Goal: Check status: Check status

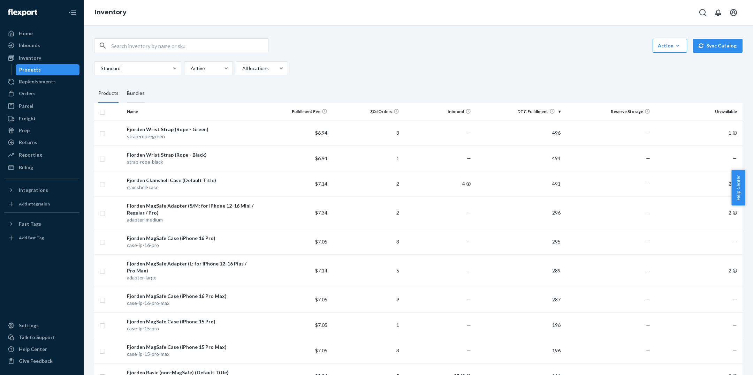
click at [129, 92] on div "Bundles" at bounding box center [136, 94] width 18 height 20
click at [123, 84] on input "Bundles" at bounding box center [123, 84] width 0 height 0
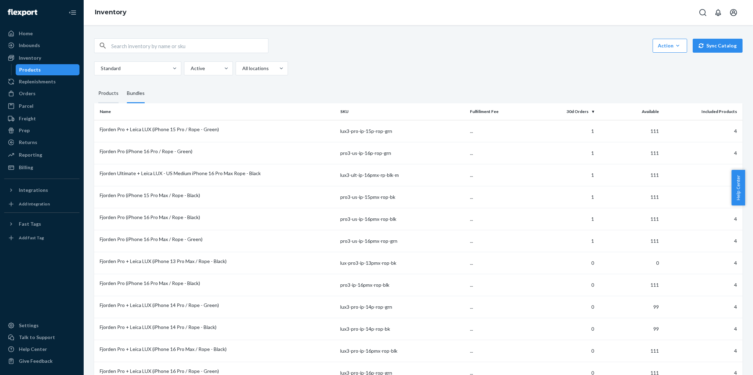
click at [120, 91] on div "Products" at bounding box center [108, 94] width 29 height 20
click at [94, 84] on input "Products" at bounding box center [94, 84] width 0 height 0
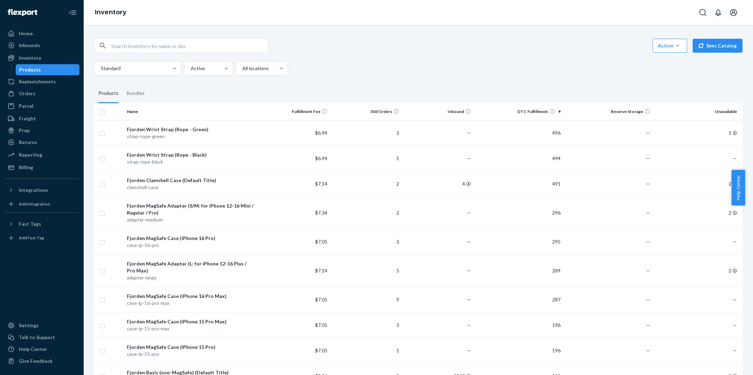
click at [150, 40] on input "text" at bounding box center [189, 46] width 157 height 14
click at [129, 94] on div "Bundles" at bounding box center [136, 94] width 18 height 20
click at [123, 84] on input "Bundles" at bounding box center [123, 84] width 0 height 0
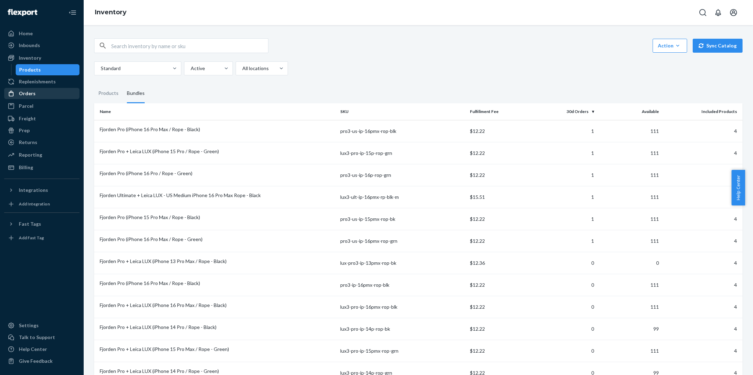
click at [40, 90] on div "Orders" at bounding box center [42, 94] width 74 height 10
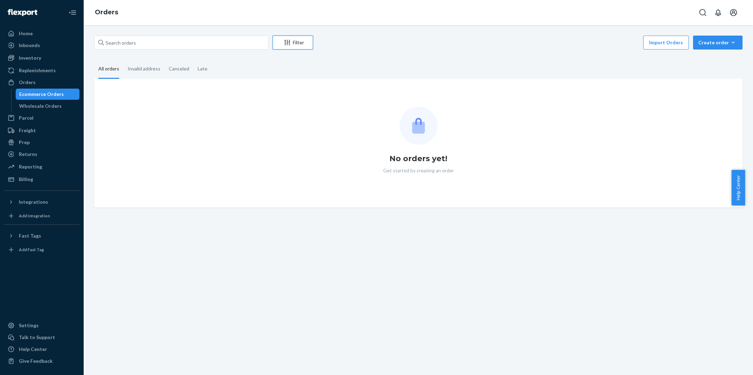
click at [300, 43] on div "Filter" at bounding box center [293, 42] width 40 height 7
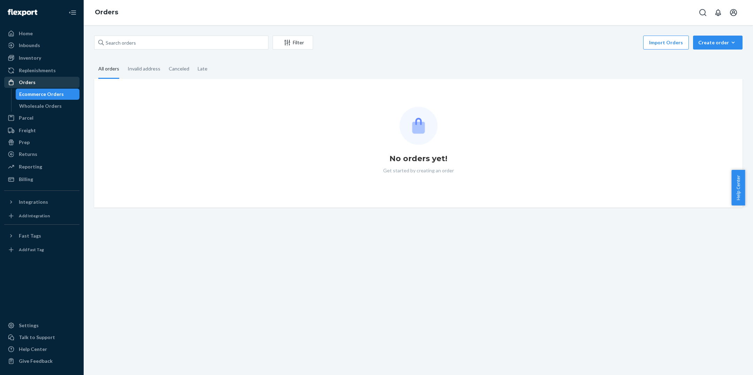
click at [65, 87] on link "Orders" at bounding box center [41, 82] width 75 height 11
click at [64, 92] on div "Ecommerce Orders" at bounding box center [47, 94] width 63 height 10
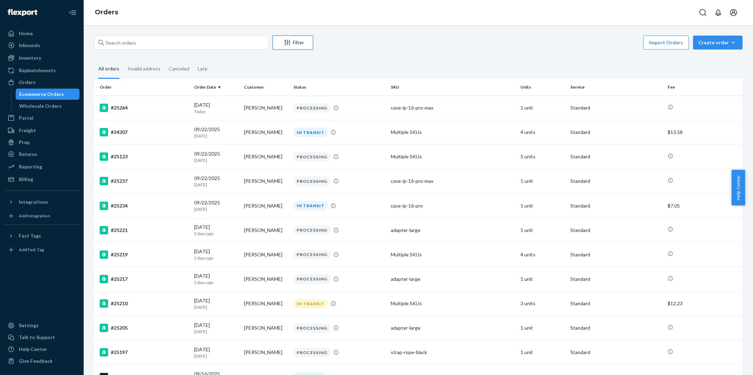
click at [295, 39] on div "Filter" at bounding box center [293, 42] width 40 height 7
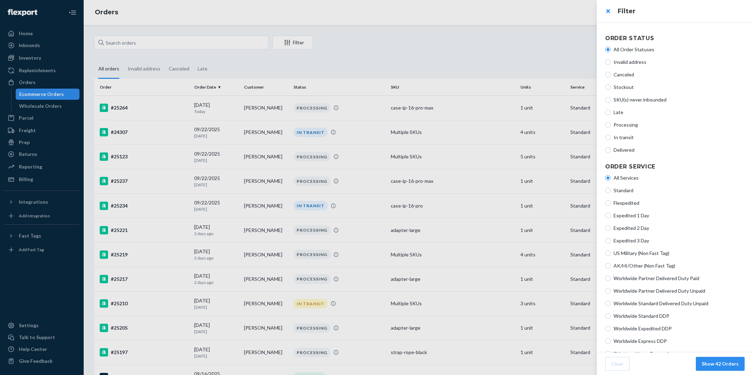
click at [634, 124] on span "Processing" at bounding box center [678, 124] width 131 height 7
click at [611, 124] on input "Processing" at bounding box center [608, 125] width 6 height 6
radio input "true"
radio input "false"
click at [715, 363] on button "Show 17 Orders" at bounding box center [720, 363] width 49 height 14
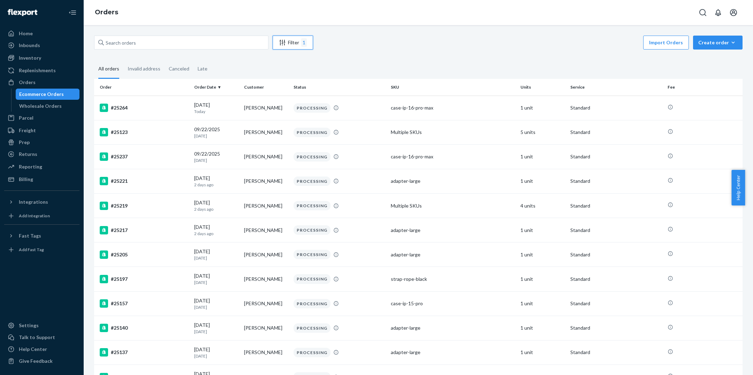
click at [298, 41] on div "Filter 1" at bounding box center [293, 42] width 40 height 8
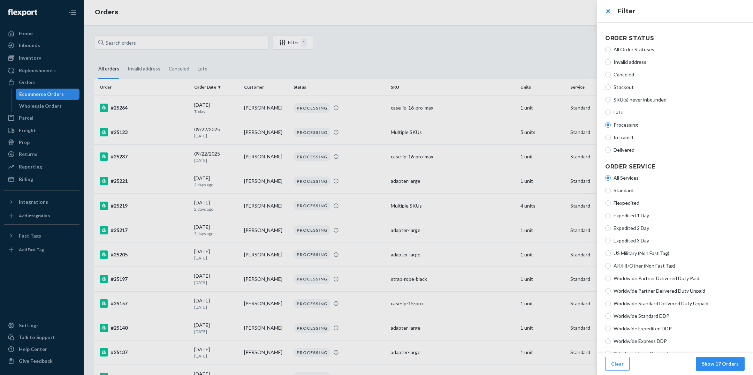
click at [298, 41] on div at bounding box center [376, 187] width 753 height 375
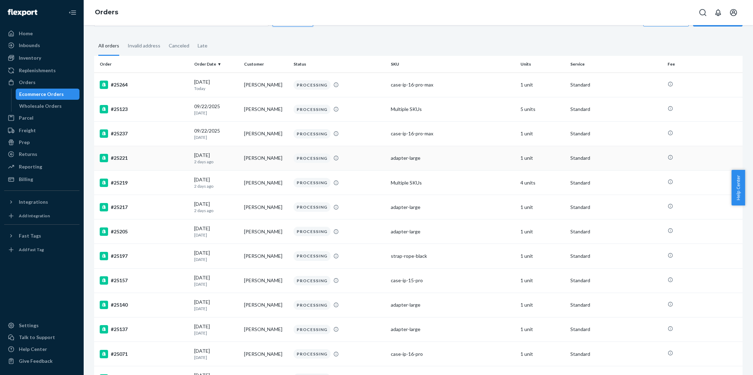
scroll to position [23, 0]
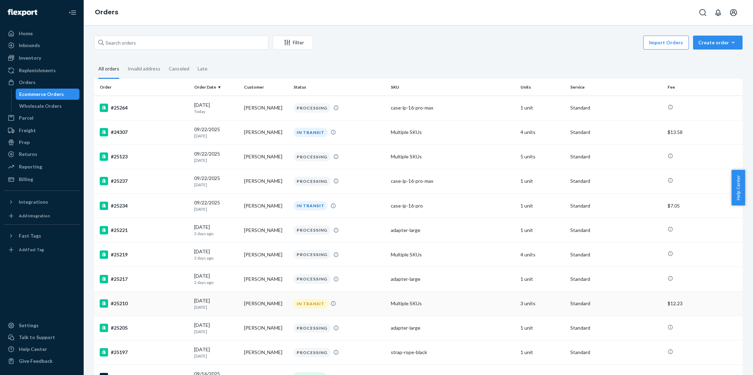
click at [337, 308] on div "IN TRANSIT" at bounding box center [339, 303] width 94 height 9
click at [304, 46] on button "Filter" at bounding box center [292, 43] width 40 height 14
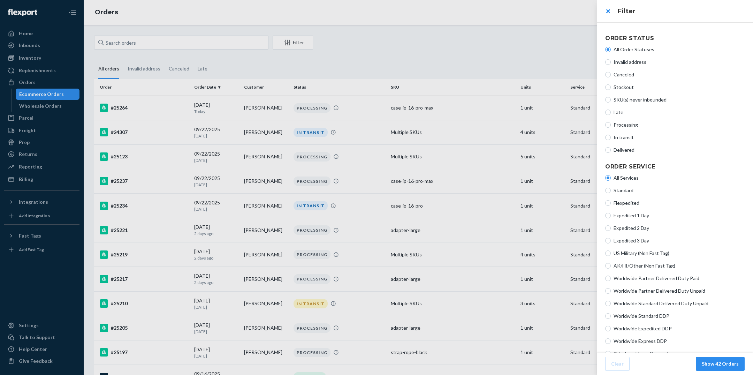
click at [623, 122] on span "Processing" at bounding box center [678, 124] width 131 height 7
click at [611, 122] on input "Processing" at bounding box center [608, 125] width 6 height 6
radio input "true"
radio input "false"
click at [727, 359] on button "Show 17 Orders" at bounding box center [720, 363] width 49 height 14
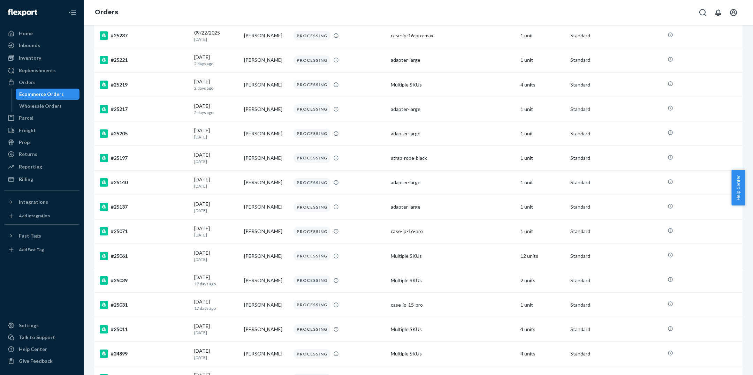
scroll to position [119, 0]
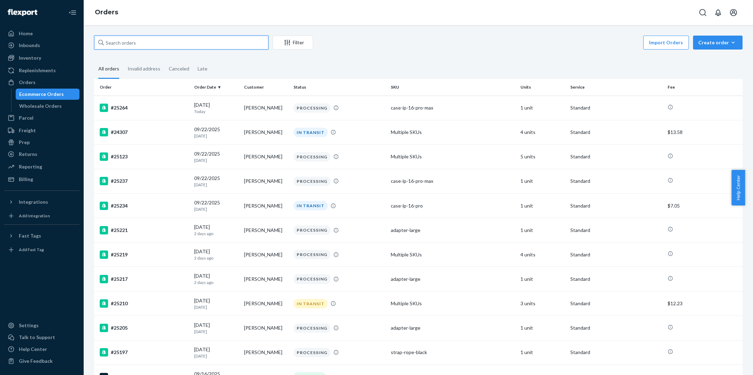
click at [153, 48] on input "text" at bounding box center [181, 43] width 174 height 14
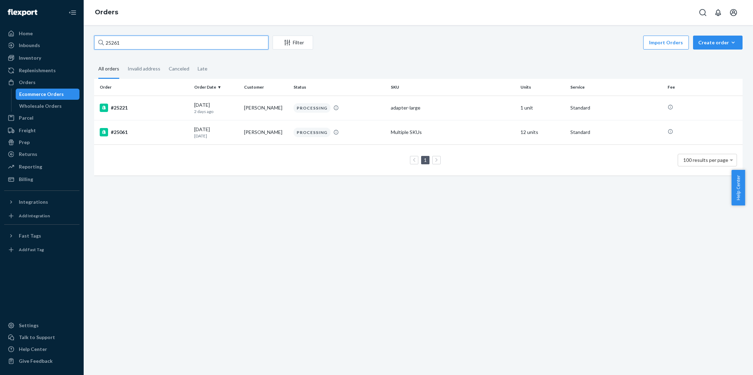
type input "25261"
click at [154, 132] on div "#25061" at bounding box center [144, 132] width 89 height 8
